Goal: Task Accomplishment & Management: Manage account settings

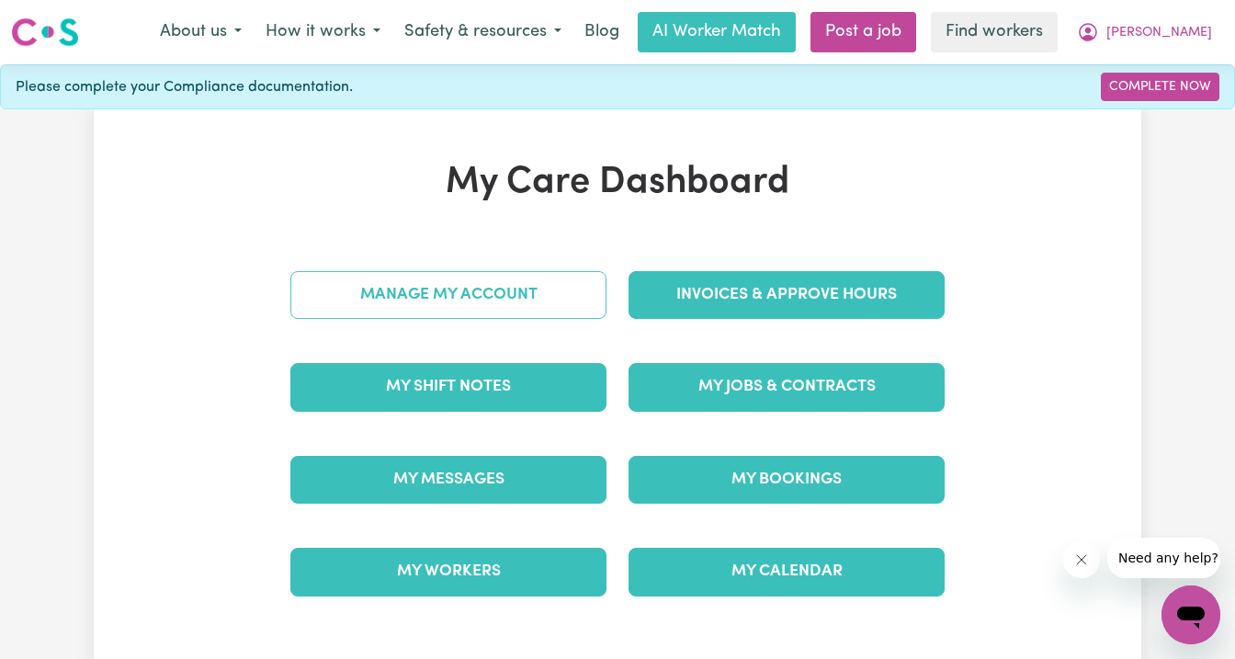
click at [431, 287] on link "Manage My Account" at bounding box center [448, 295] width 316 height 48
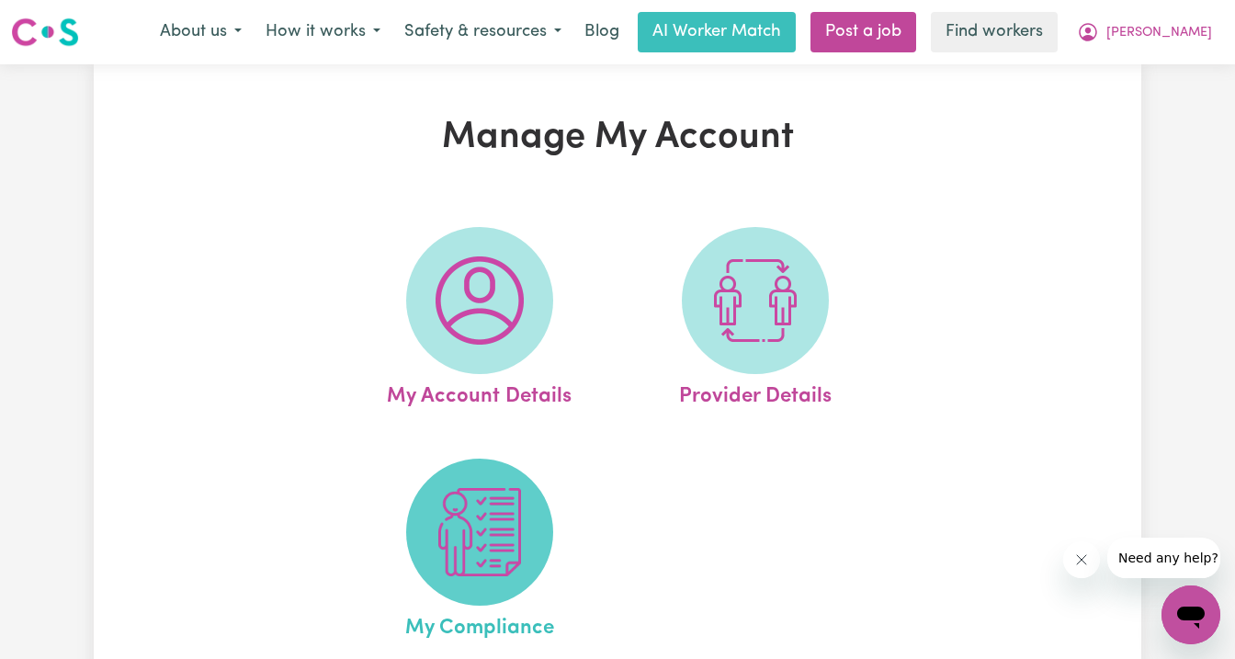
click at [455, 597] on span at bounding box center [479, 531] width 147 height 147
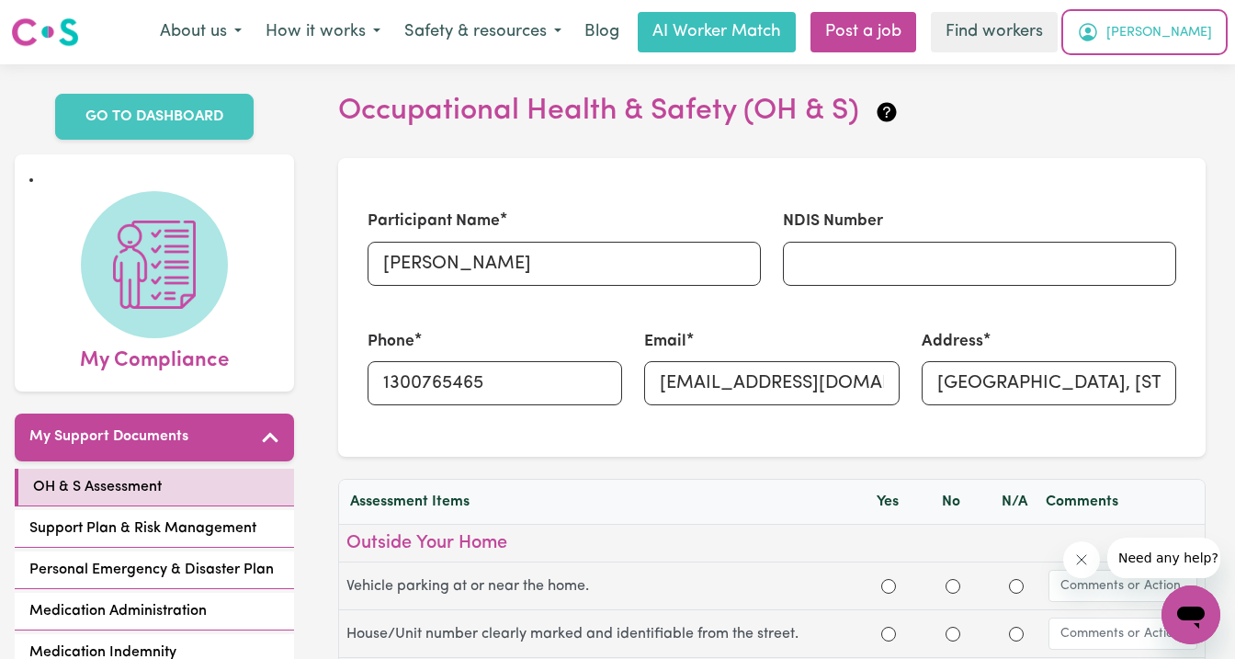
click at [1188, 25] on span "[PERSON_NAME]" at bounding box center [1159, 33] width 106 height 20
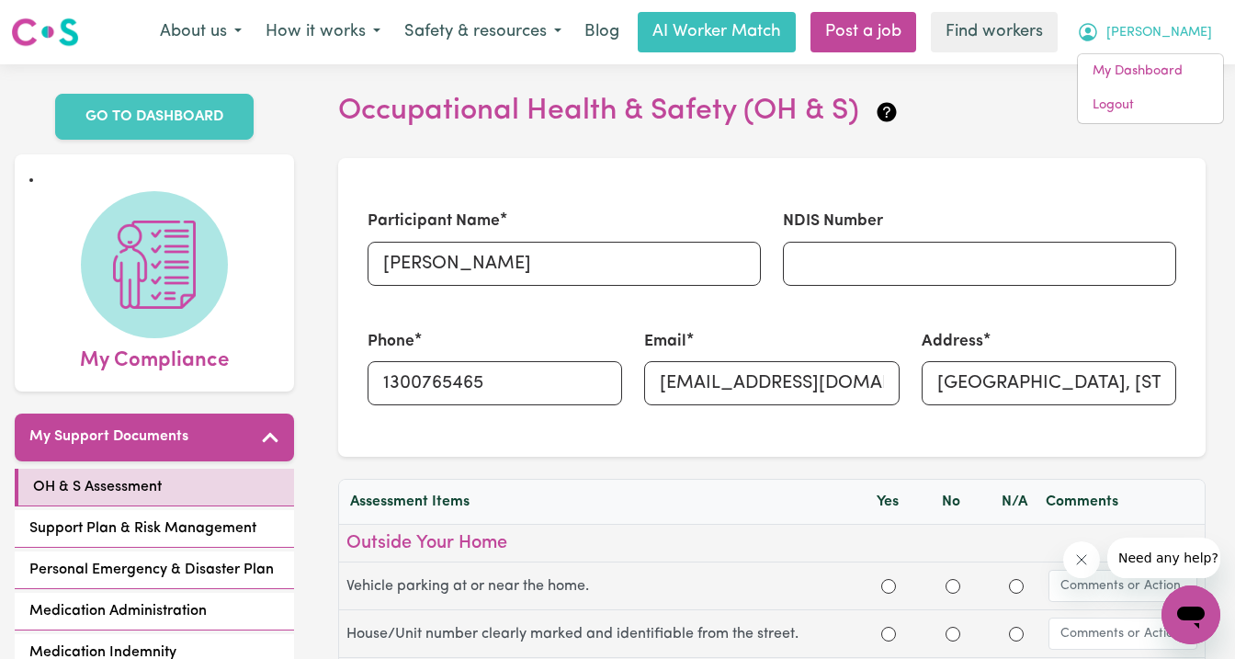
click at [1011, 108] on h2 "Occupational Health & Safety (OH & S)" at bounding box center [771, 111] width 867 height 35
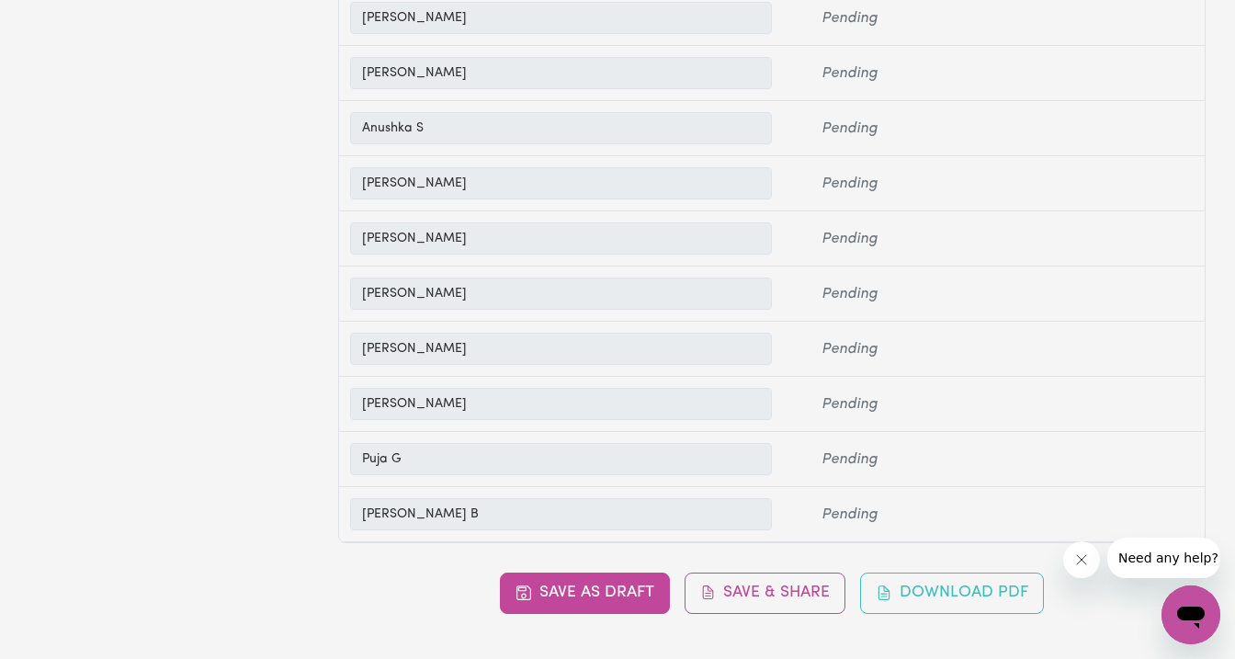
scroll to position [3571, 0]
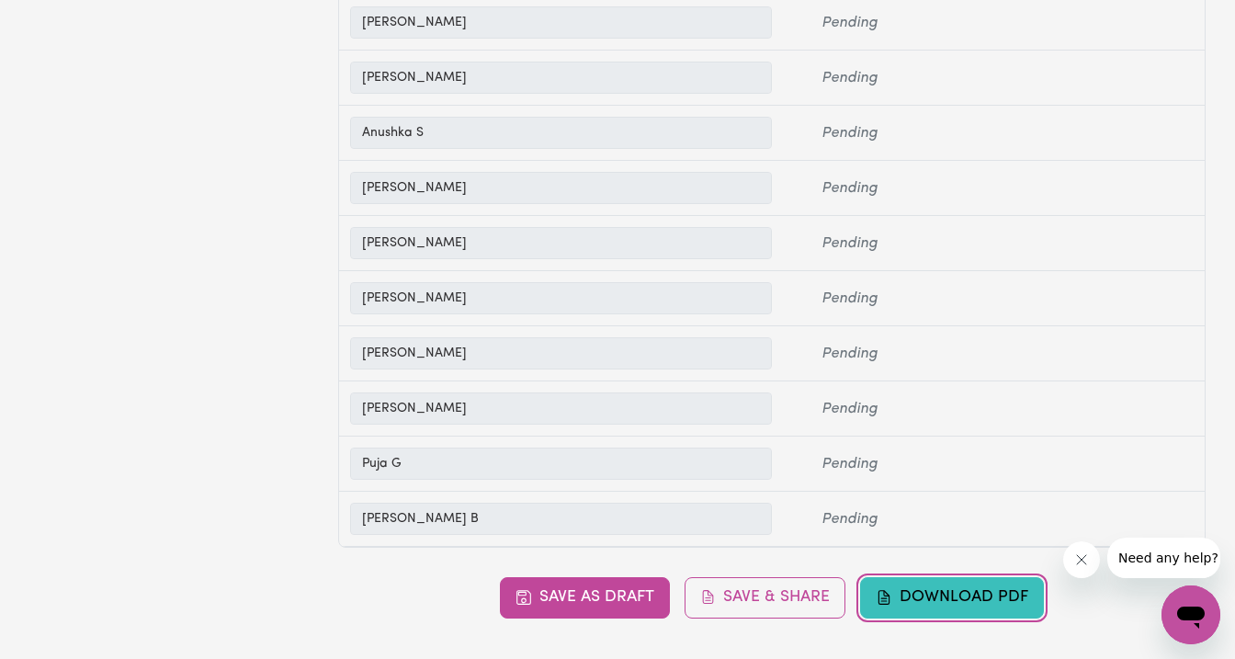
click at [936, 617] on button "Download PDF" at bounding box center [952, 597] width 184 height 40
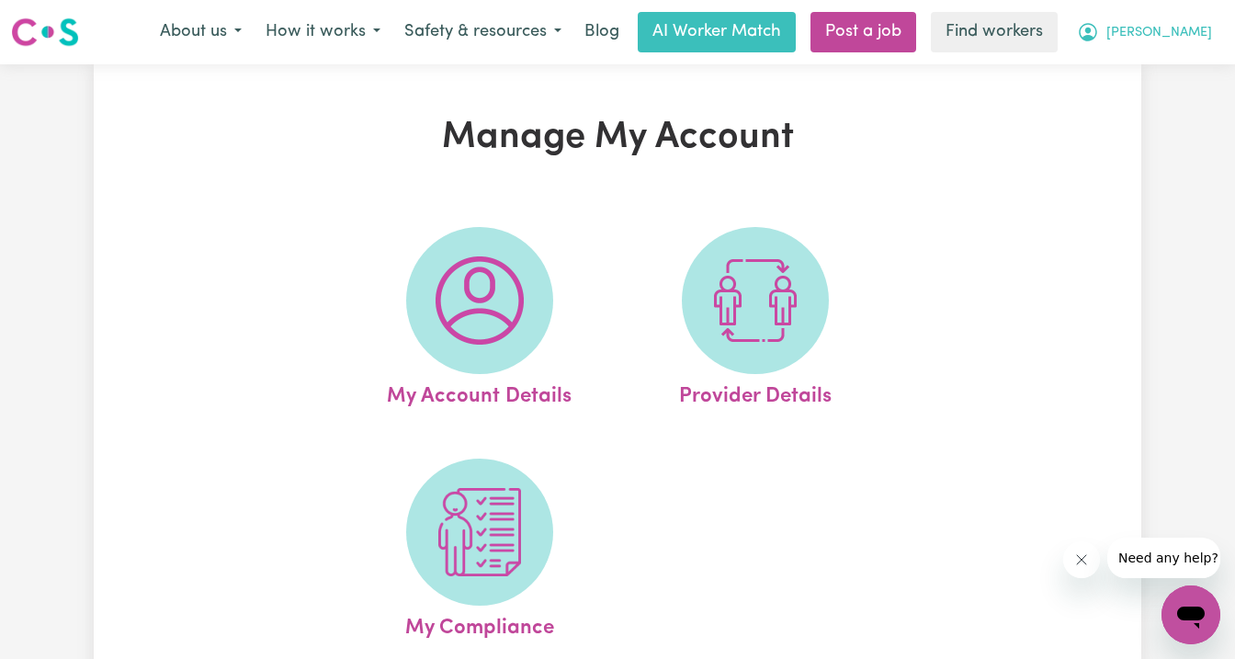
click at [1172, 43] on button "[PERSON_NAME]" at bounding box center [1144, 32] width 159 height 39
click at [1149, 88] on link "Logout" at bounding box center [1149, 105] width 145 height 35
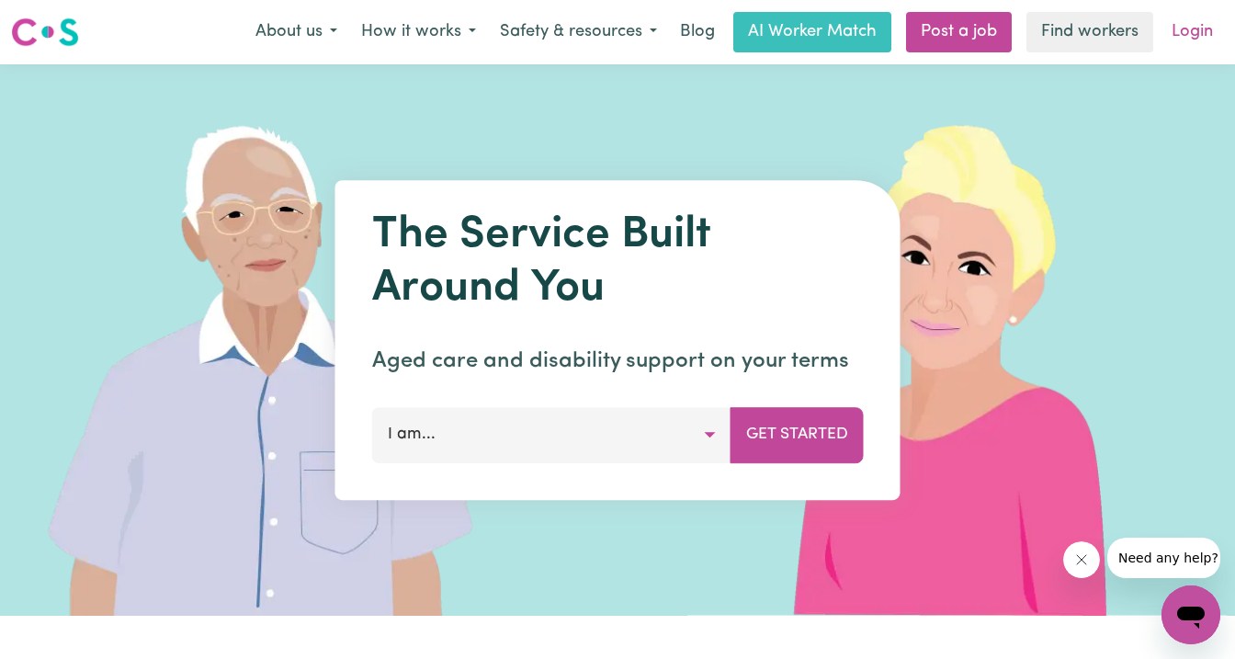
click at [1198, 28] on link "Login" at bounding box center [1191, 32] width 63 height 40
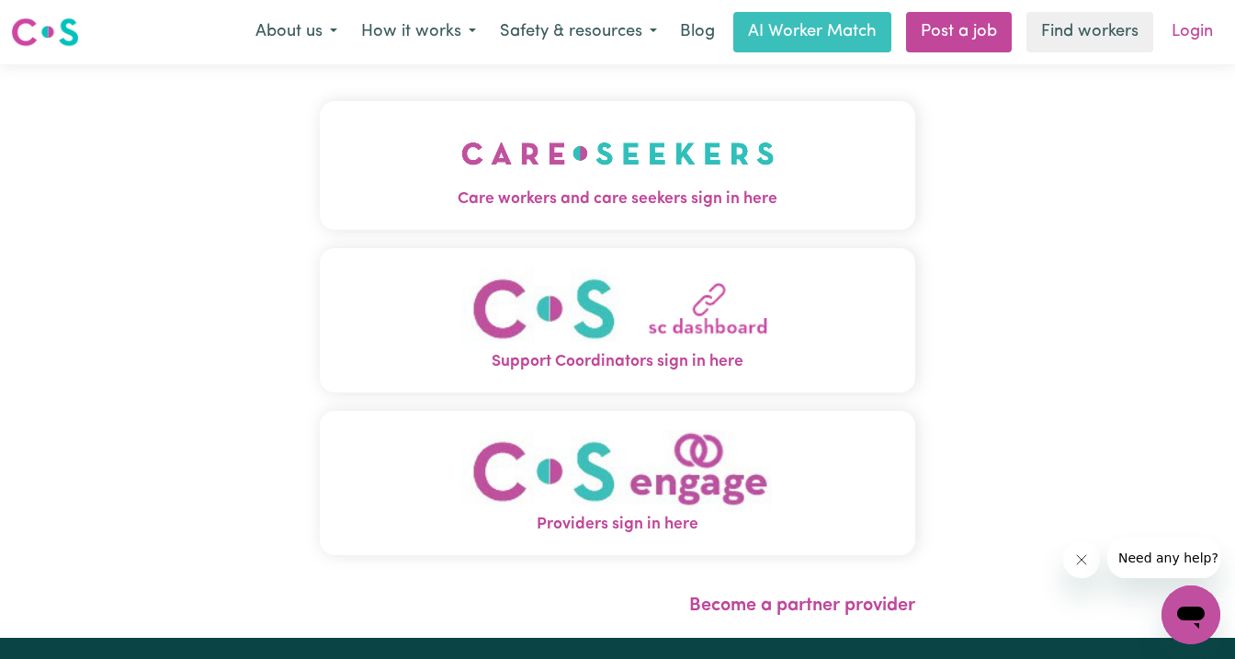
click at [1201, 29] on link "Login" at bounding box center [1191, 32] width 63 height 40
click at [765, 173] on img "Care workers and care seekers sign in here" at bounding box center [617, 153] width 313 height 68
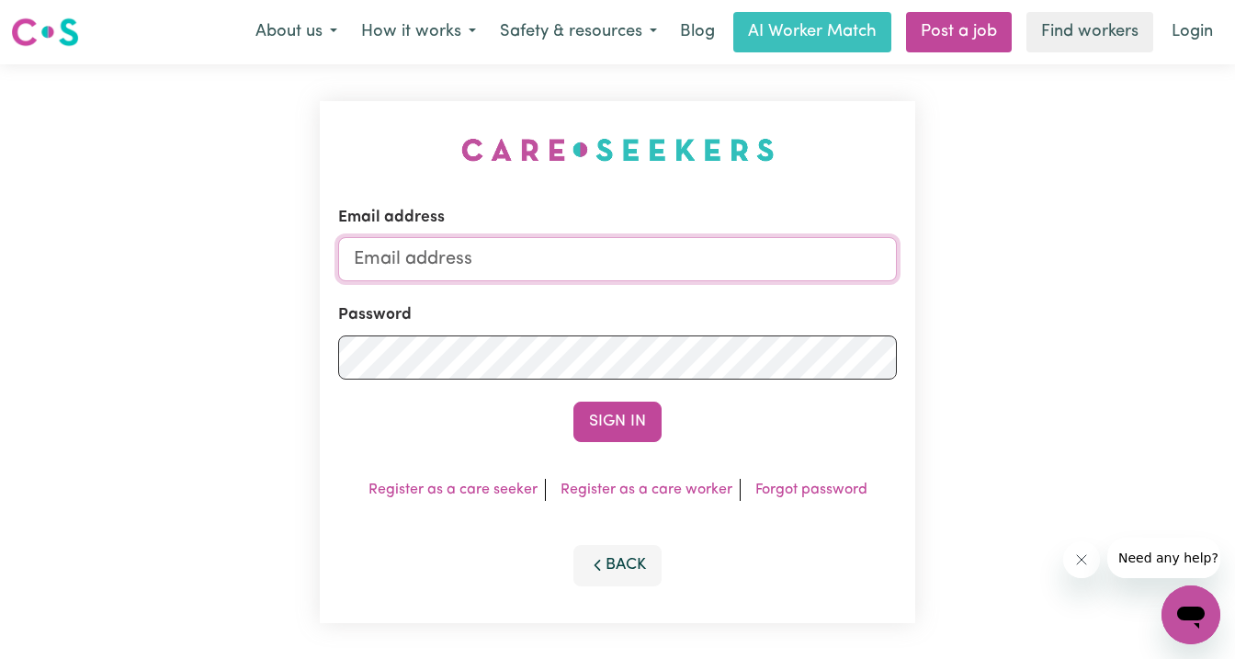
click at [573, 262] on input "Email address" at bounding box center [617, 259] width 558 height 44
type input "[EMAIL_ADDRESS][DOMAIN_NAME]"
click at [573, 401] on button "Sign In" at bounding box center [617, 421] width 88 height 40
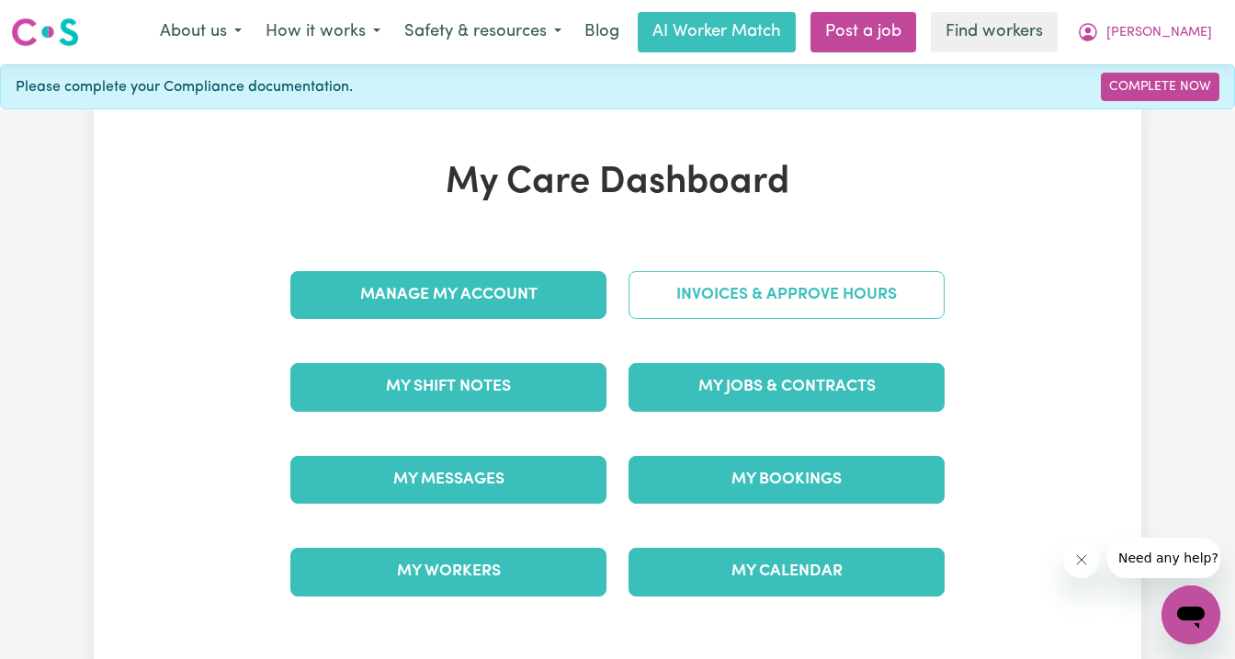
click at [727, 298] on link "Invoices & Approve Hours" at bounding box center [786, 295] width 316 height 48
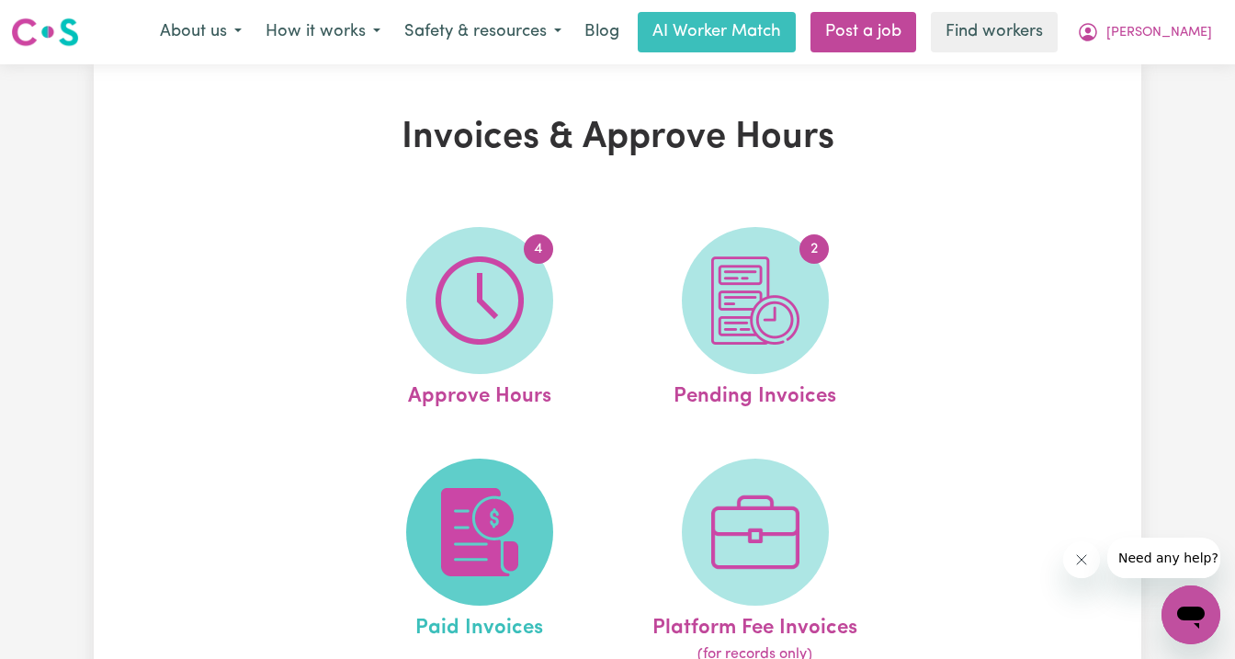
click at [493, 486] on span at bounding box center [479, 531] width 147 height 147
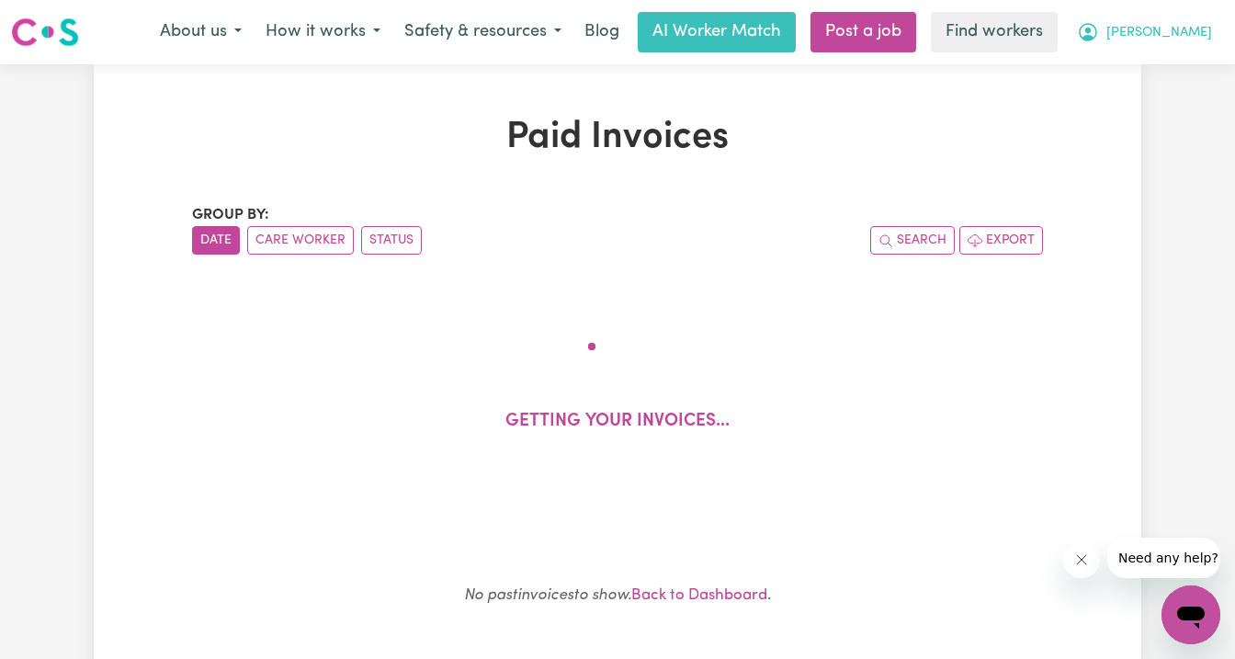
click at [1193, 33] on span "[PERSON_NAME]" at bounding box center [1159, 33] width 106 height 20
click at [1178, 66] on link "My Dashboard" at bounding box center [1149, 71] width 145 height 35
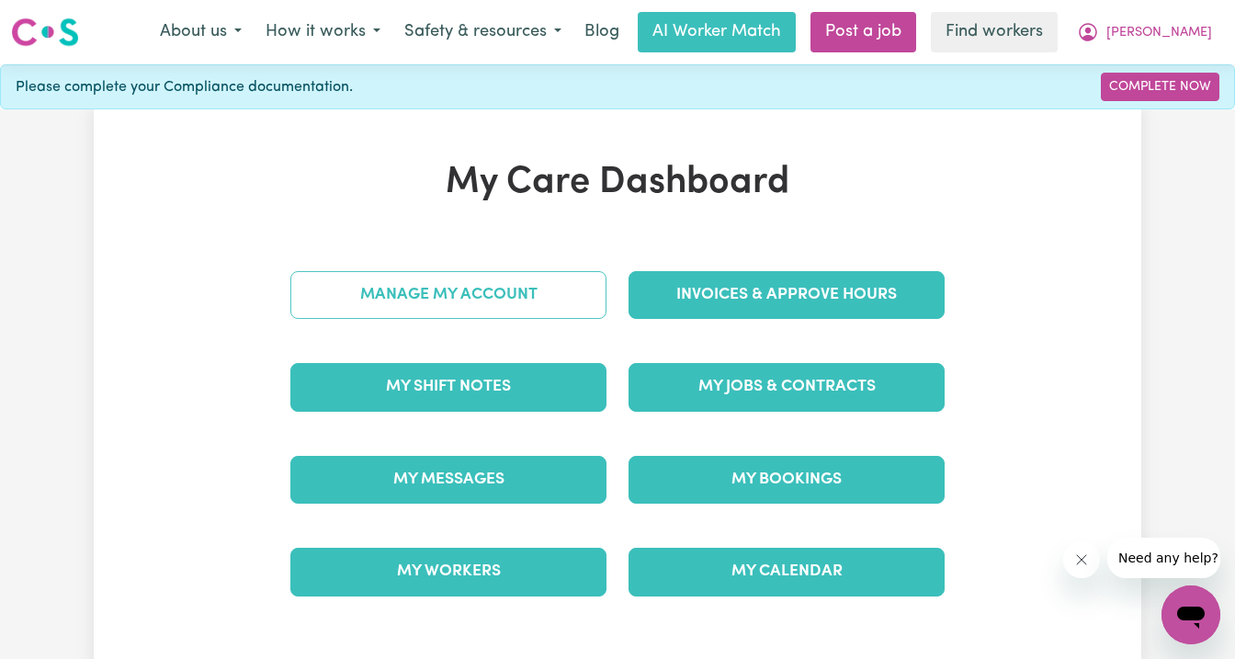
click at [518, 279] on link "Manage My Account" at bounding box center [448, 295] width 316 height 48
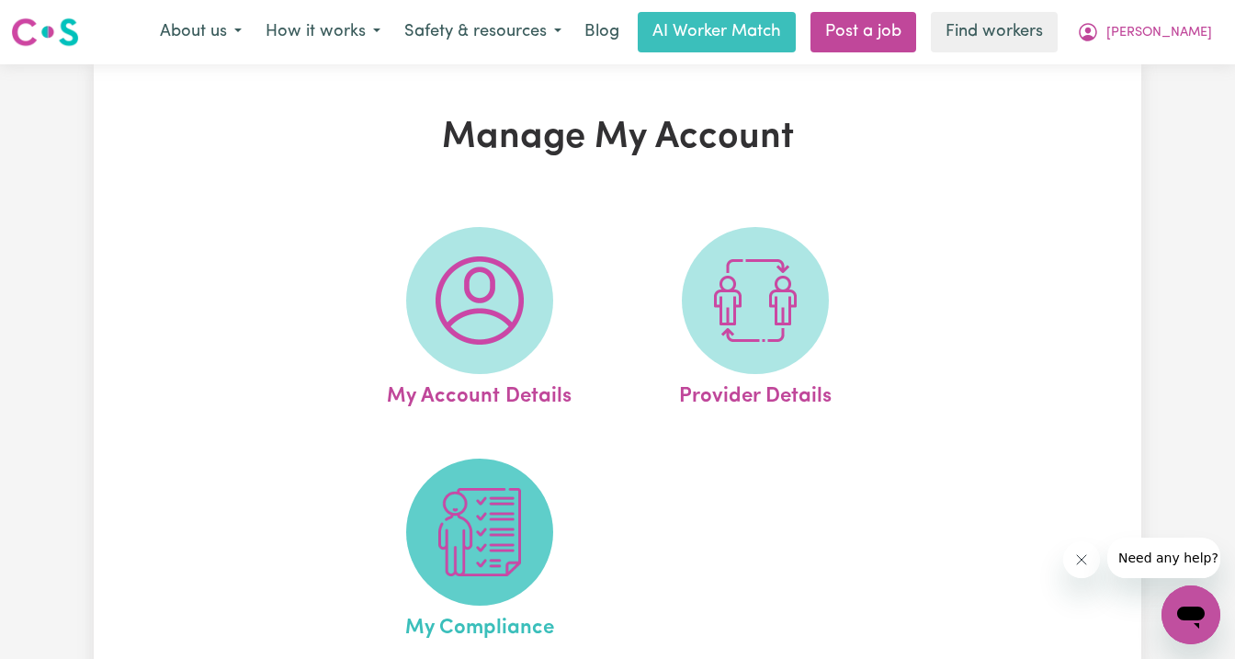
click at [482, 556] on img at bounding box center [479, 532] width 88 height 88
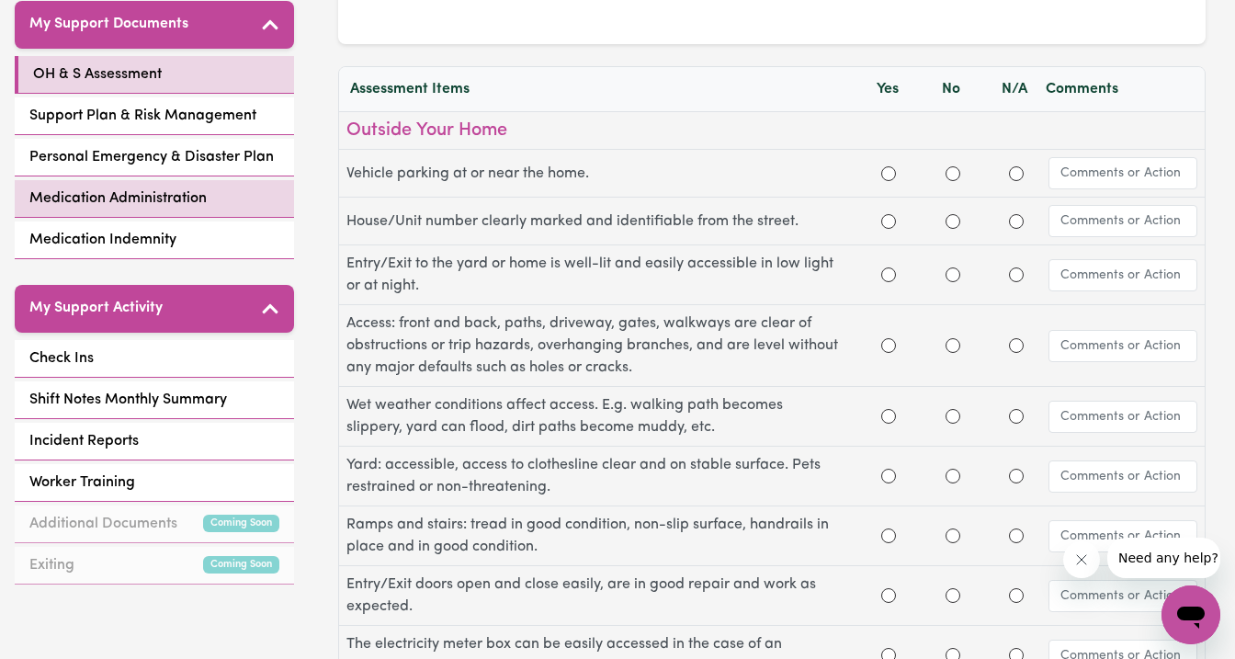
scroll to position [412, 0]
